Goal: Task Accomplishment & Management: Use online tool/utility

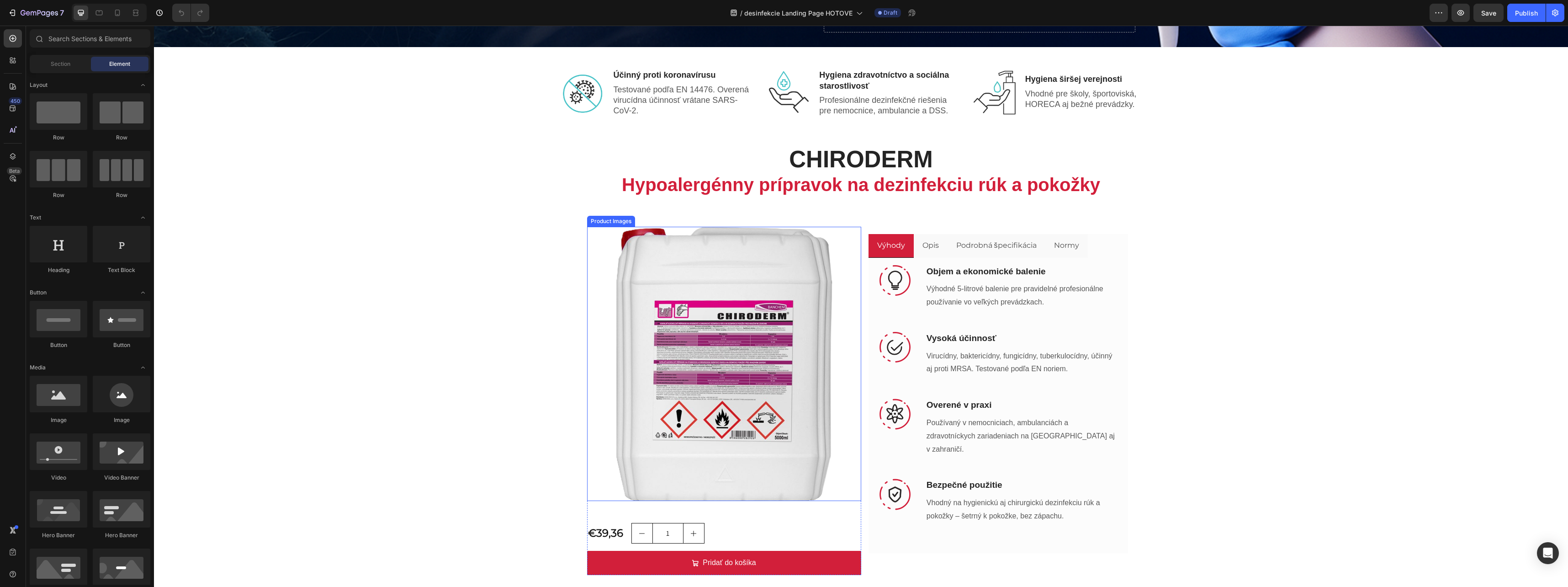
scroll to position [274, 0]
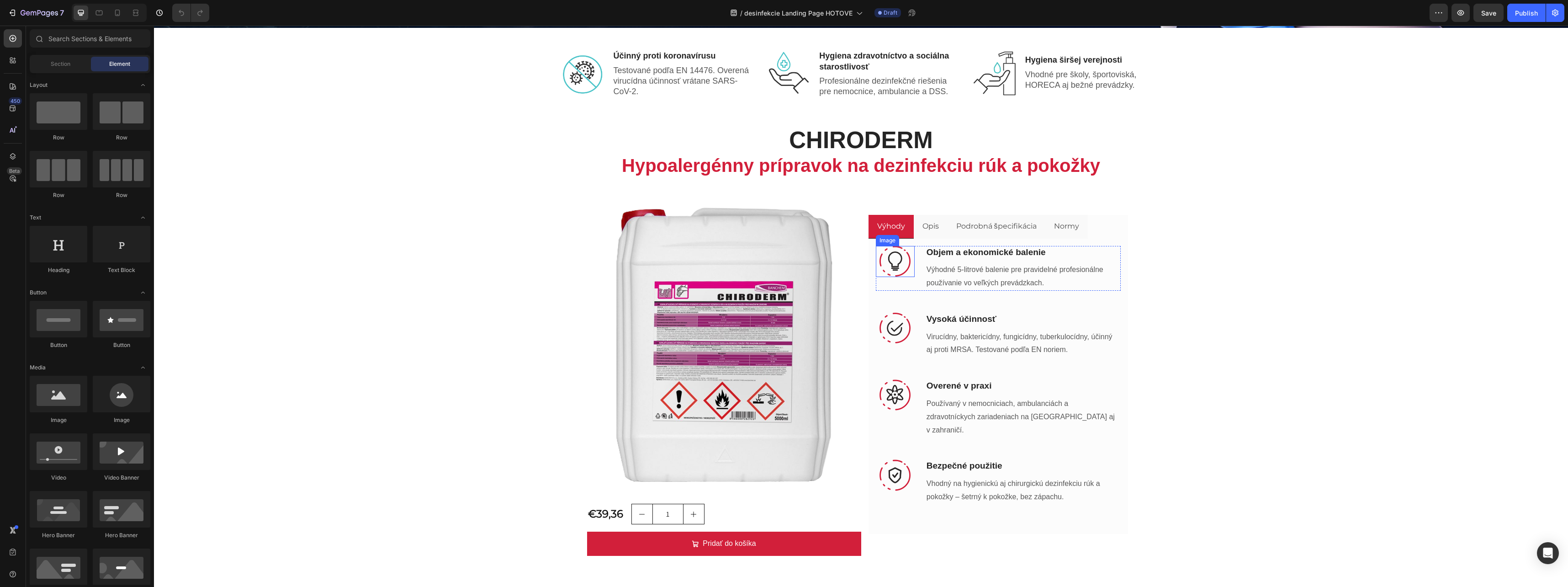
click at [894, 269] on img at bounding box center [895, 261] width 31 height 31
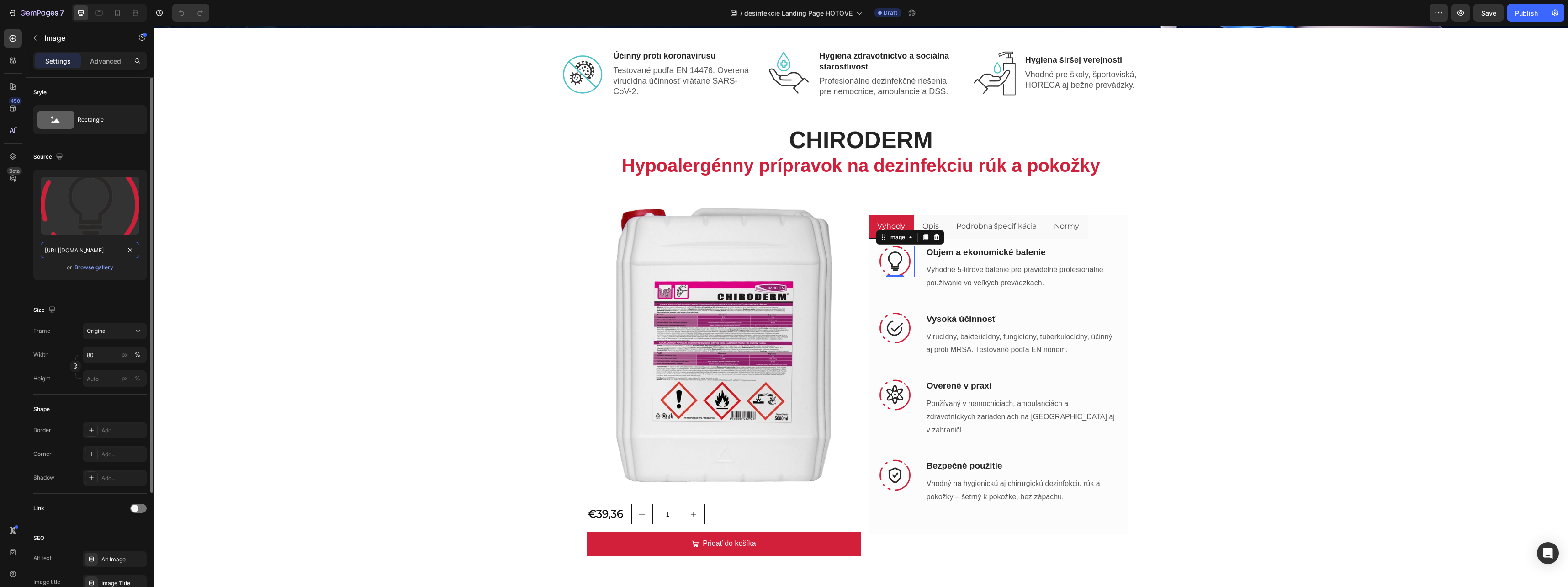
click at [116, 252] on input "https://cdn.shopify.com/s/files/1/0832/1971/0296/files/gempages_576415707223294…" at bounding box center [90, 250] width 99 height 16
click at [112, 269] on div "Browse gallery" at bounding box center [94, 267] width 39 height 9
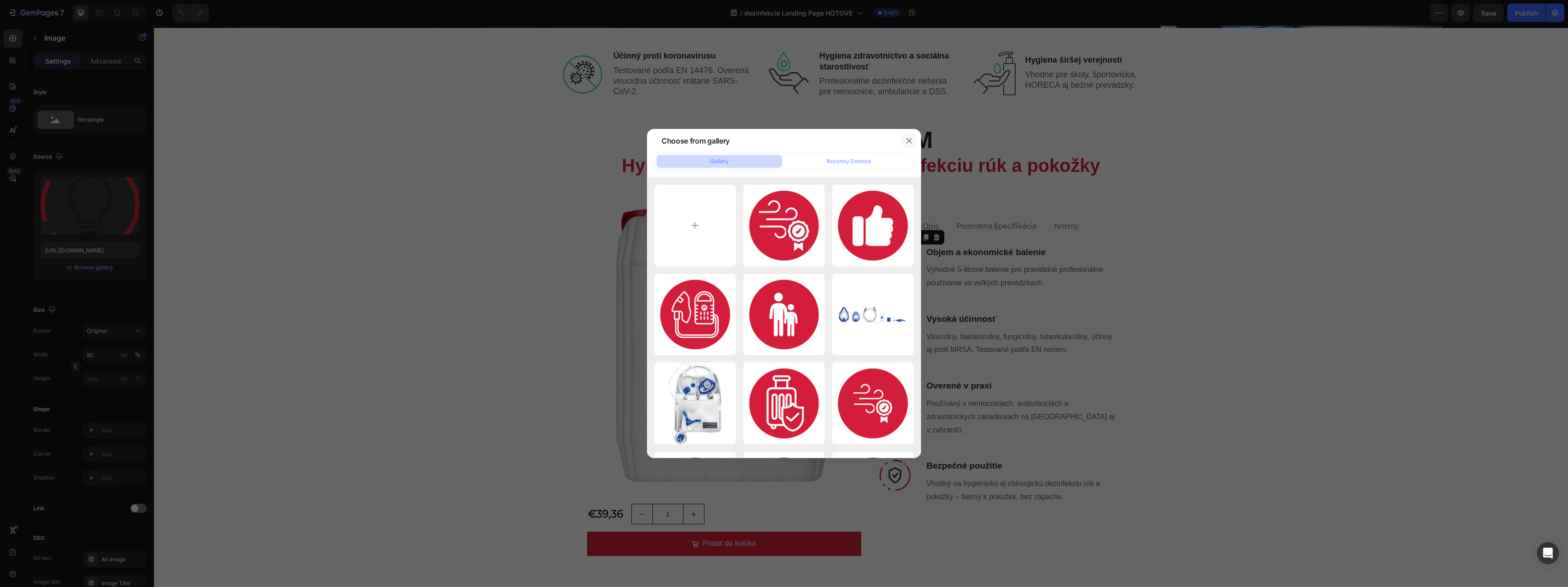
click at [905, 139] on button "button" at bounding box center [909, 141] width 15 height 15
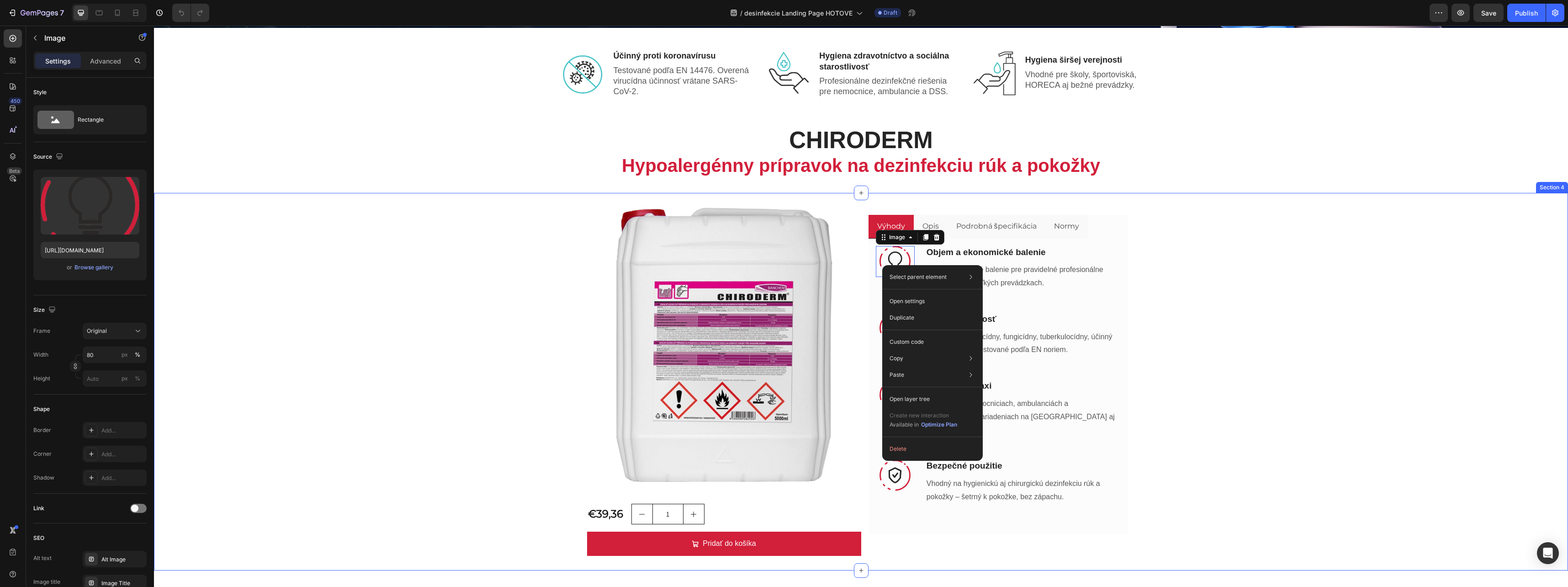
click at [1341, 507] on div "Product Images €39,36 Product Price Product Price 1 Product Quantity Row Pridať…" at bounding box center [861, 382] width 1414 height 348
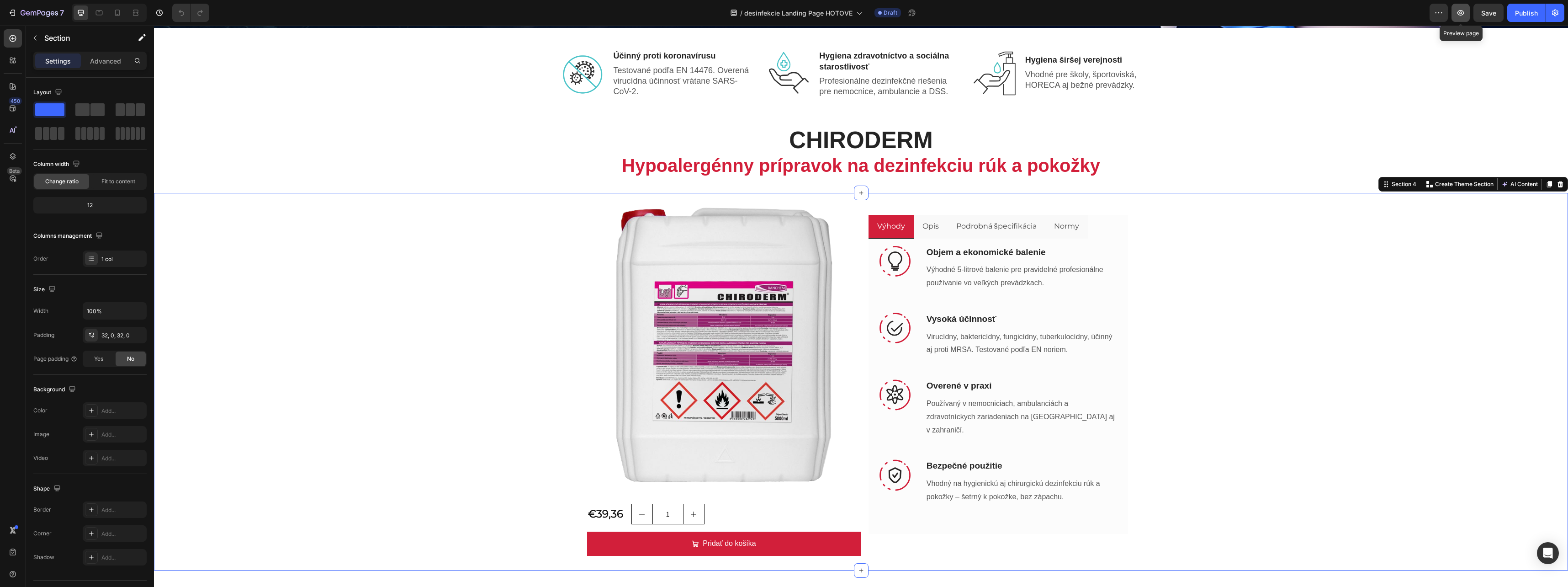
click at [1461, 12] on icon "button" at bounding box center [1460, 13] width 7 height 5
